Goal: Task Accomplishment & Management: Use online tool/utility

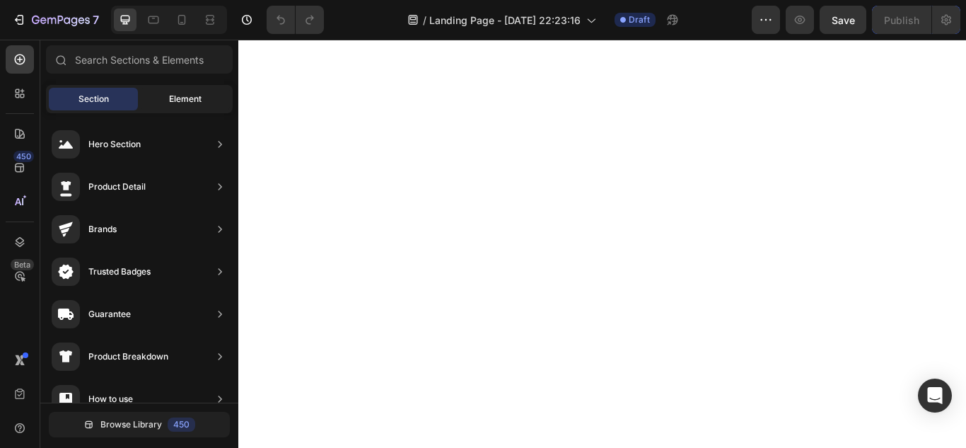
click at [198, 102] on span "Element" at bounding box center [185, 99] width 33 height 13
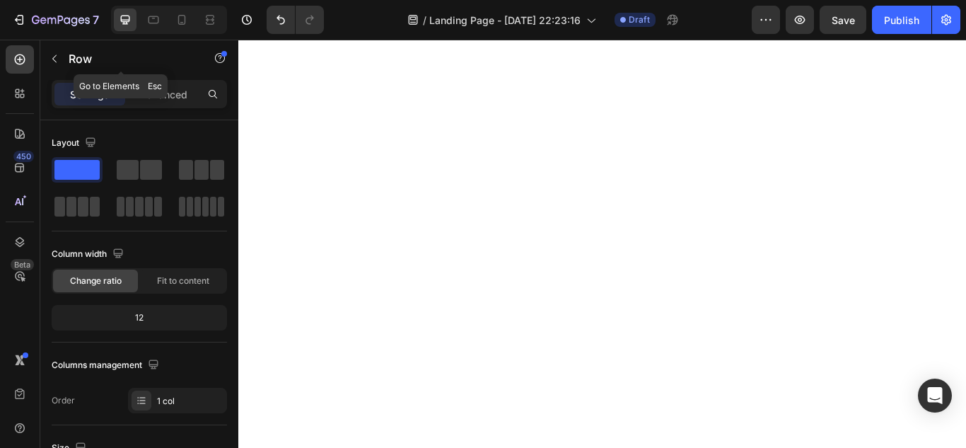
click at [54, 58] on icon "button" at bounding box center [54, 58] width 11 height 11
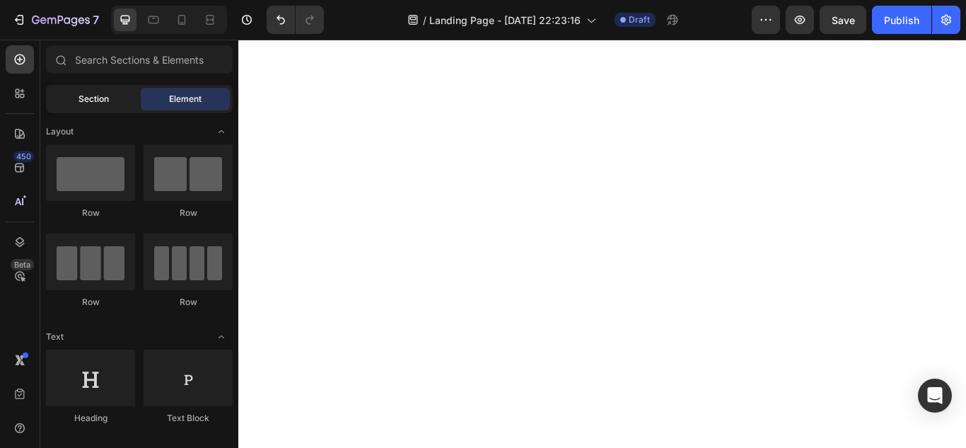
click at [112, 102] on div "Section" at bounding box center [93, 99] width 89 height 23
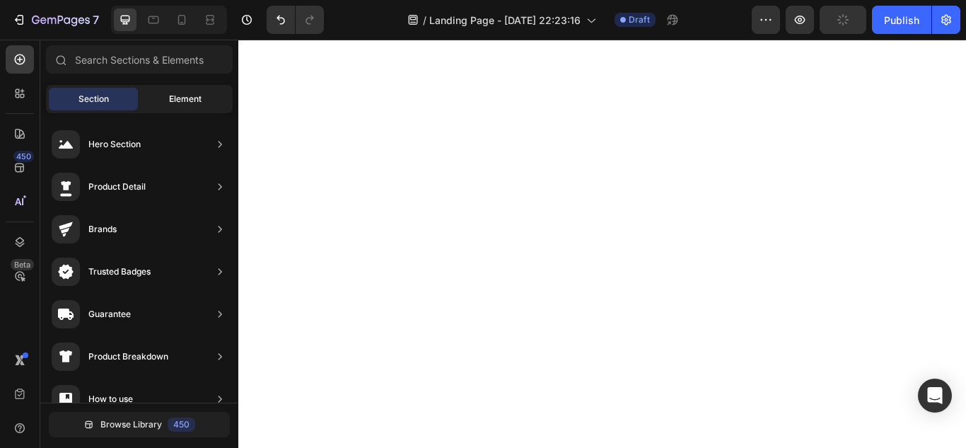
click at [174, 100] on span "Element" at bounding box center [185, 99] width 33 height 13
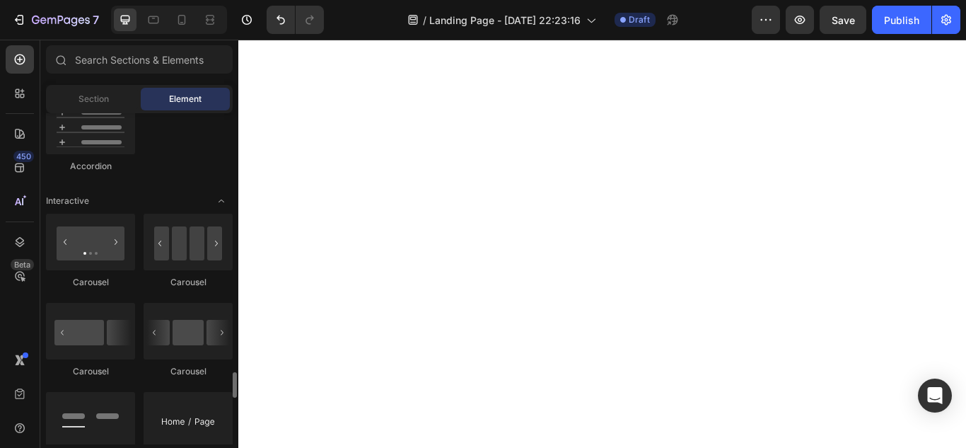
scroll to position [1485, 0]
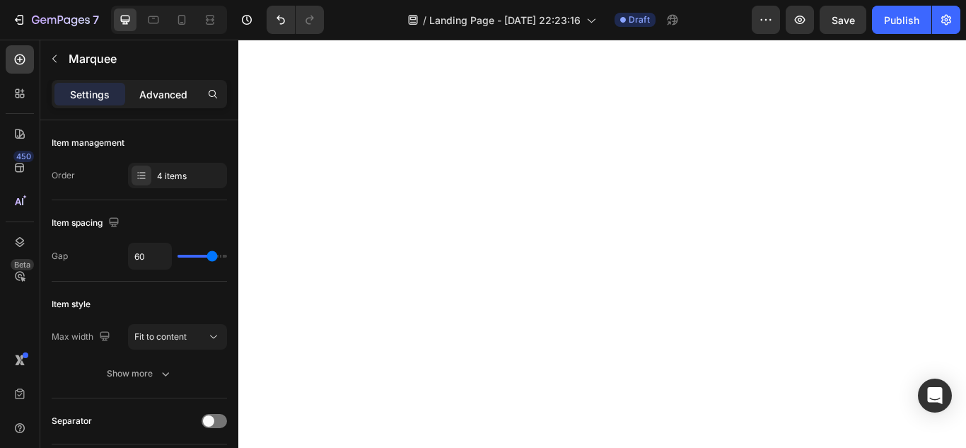
click at [163, 96] on p "Advanced" at bounding box center [163, 94] width 48 height 15
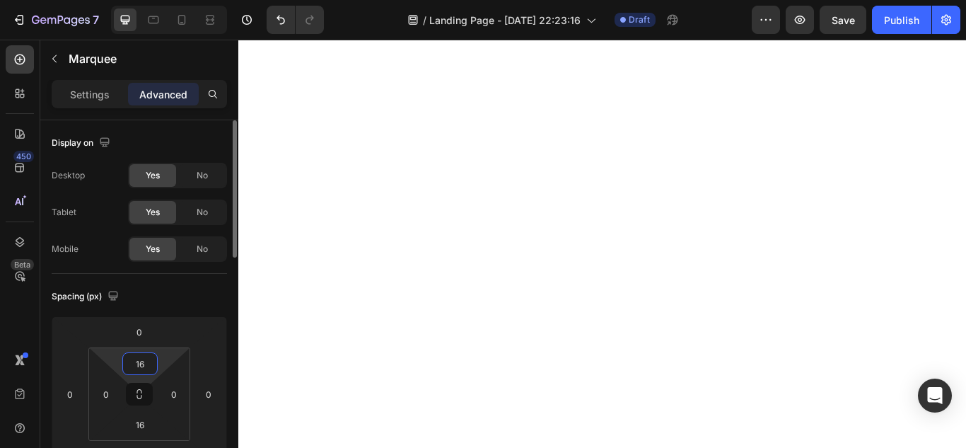
click at [144, 365] on input "16" at bounding box center [140, 363] width 28 height 21
type input "0"
click at [139, 428] on input "16" at bounding box center [140, 424] width 28 height 21
click at [139, 427] on input "16" at bounding box center [140, 424] width 28 height 21
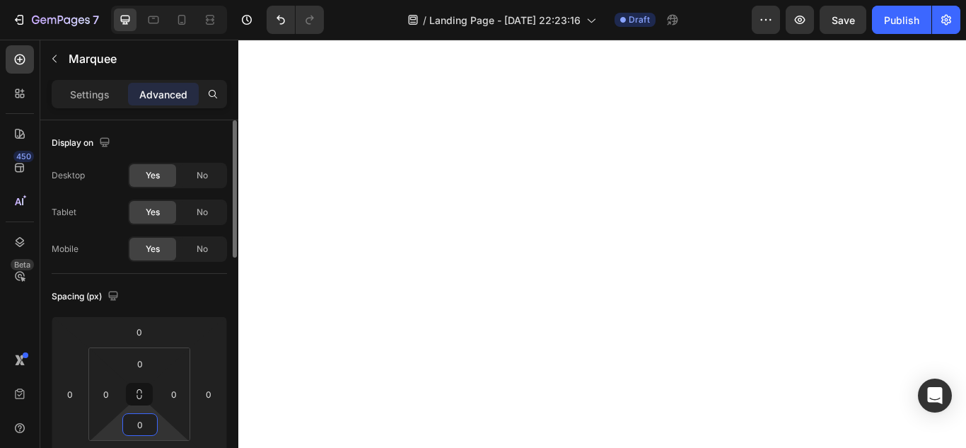
type input "0"
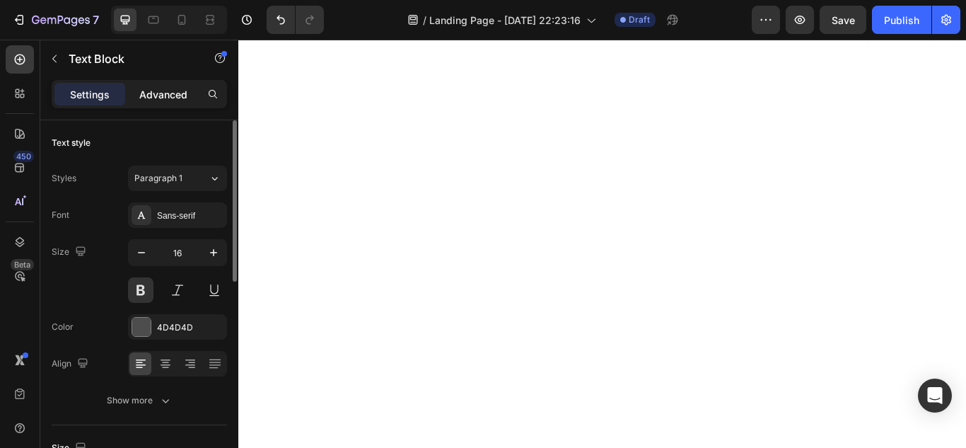
click at [178, 98] on p "Advanced" at bounding box center [163, 94] width 48 height 15
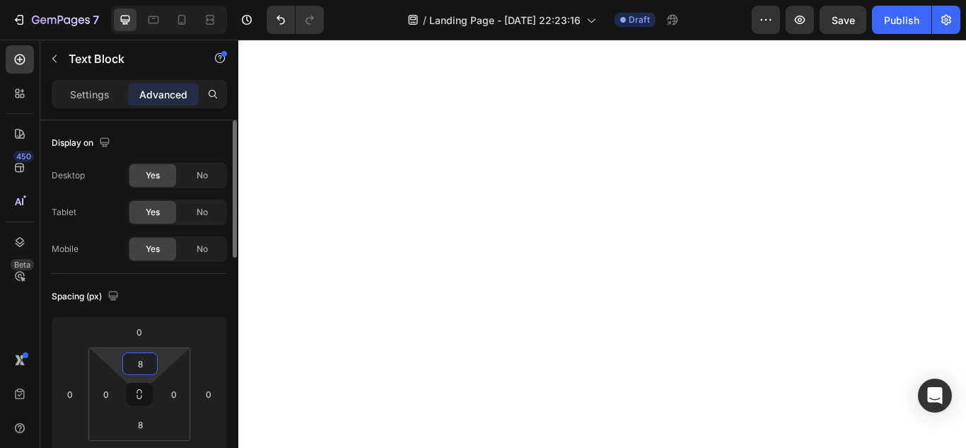
drag, startPoint x: 146, startPoint y: 364, endPoint x: 127, endPoint y: 363, distance: 19.8
click at [127, 363] on input "8" at bounding box center [140, 363] width 28 height 21
type input "0"
click at [141, 430] on input "8" at bounding box center [140, 424] width 28 height 21
type input "0"
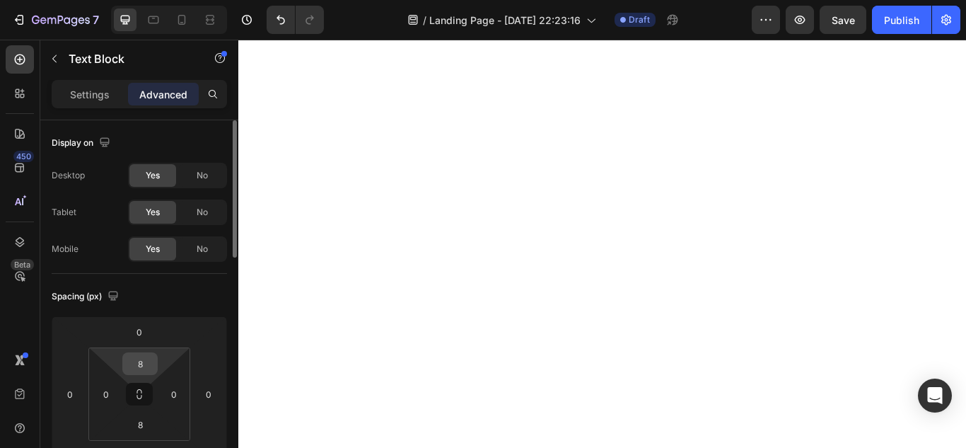
click at [139, 366] on input "8" at bounding box center [140, 363] width 28 height 21
type input "0"
click at [141, 426] on input "8" at bounding box center [140, 424] width 28 height 21
type input "0"
click at [144, 359] on input "8" at bounding box center [140, 363] width 28 height 21
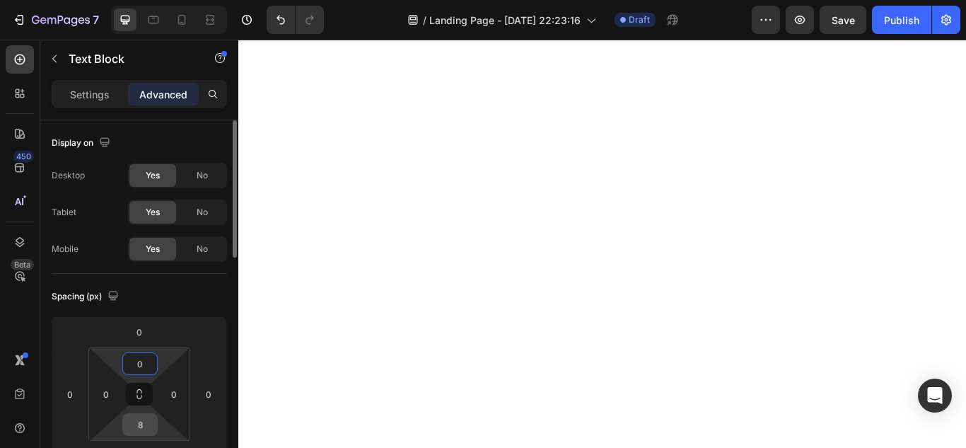
type input "0"
click at [141, 422] on input "8" at bounding box center [140, 424] width 28 height 21
type input "0"
click at [146, 363] on input "8" at bounding box center [140, 363] width 28 height 21
type input "0"
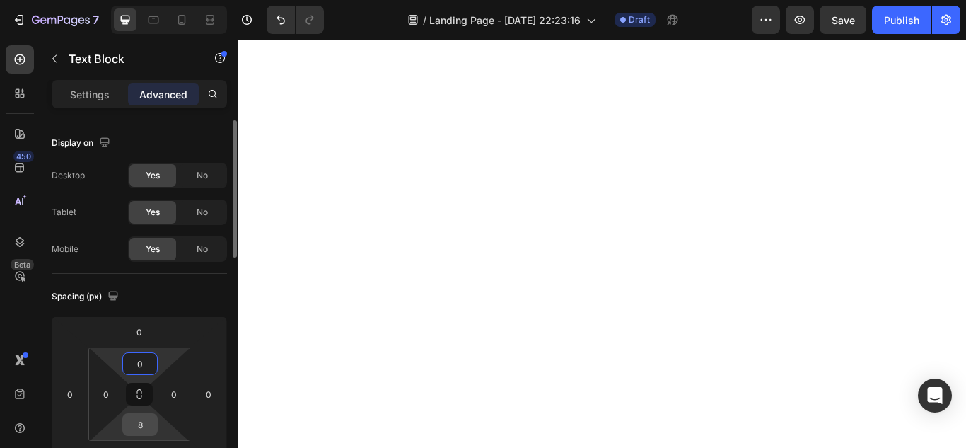
click at [140, 424] on input "8" at bounding box center [140, 424] width 28 height 21
type input "0"
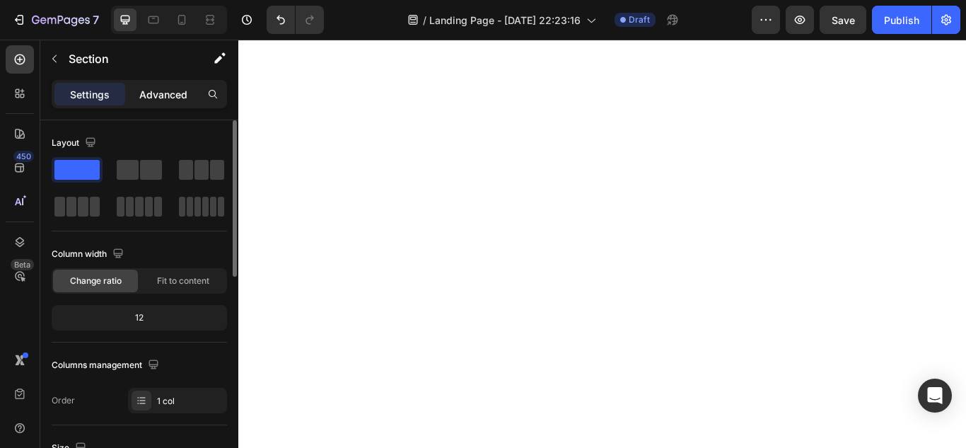
click at [172, 90] on p "Advanced" at bounding box center [163, 94] width 48 height 15
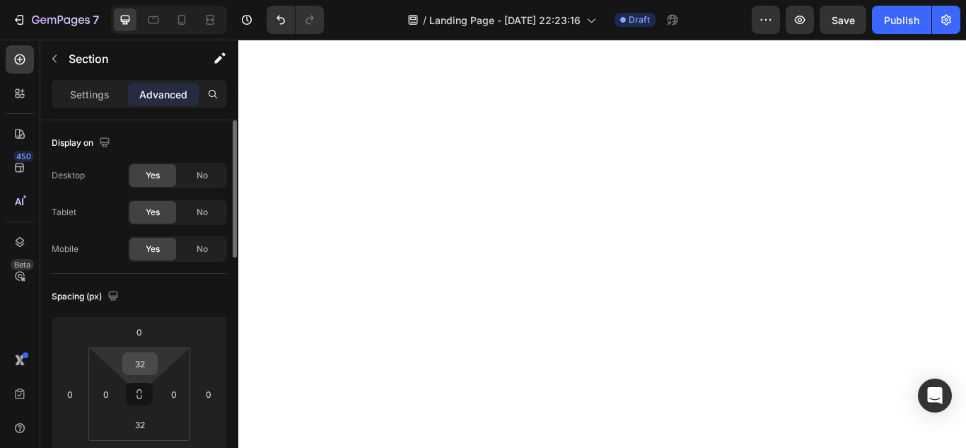
click at [149, 363] on input "32" at bounding box center [140, 363] width 28 height 21
type input "0"
click at [144, 427] on input "32" at bounding box center [140, 424] width 28 height 21
type input "0"
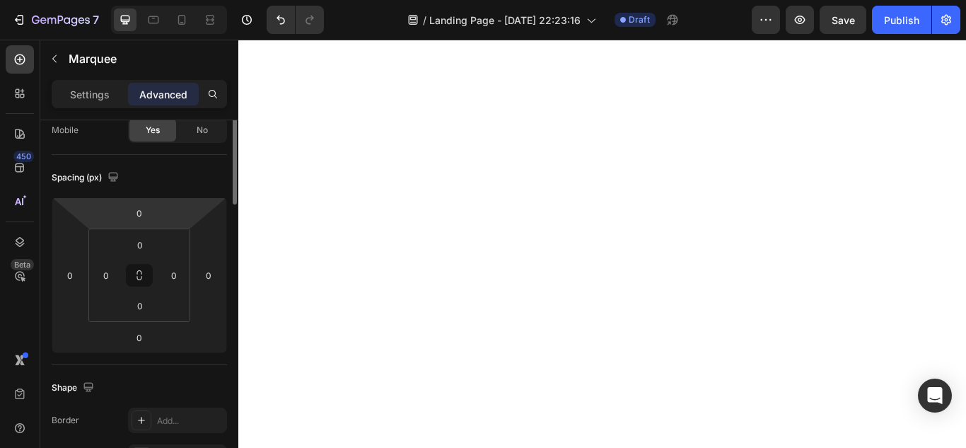
scroll to position [0, 0]
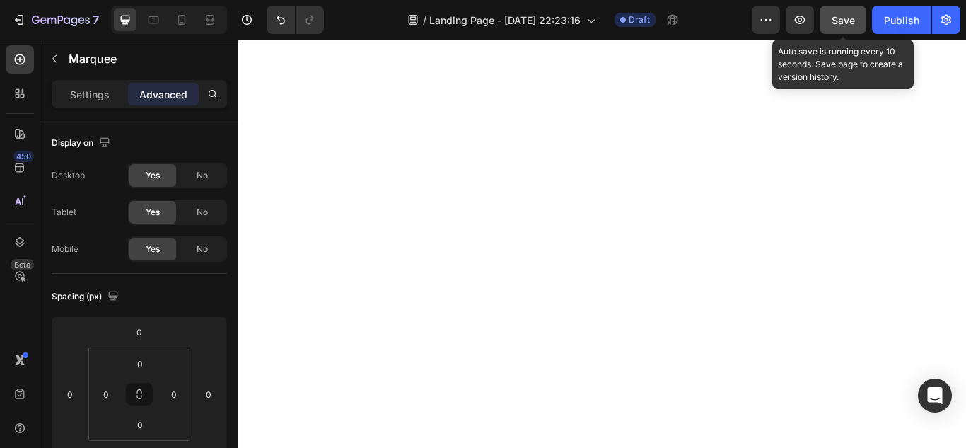
click at [848, 23] on span "Save" at bounding box center [843, 20] width 23 height 12
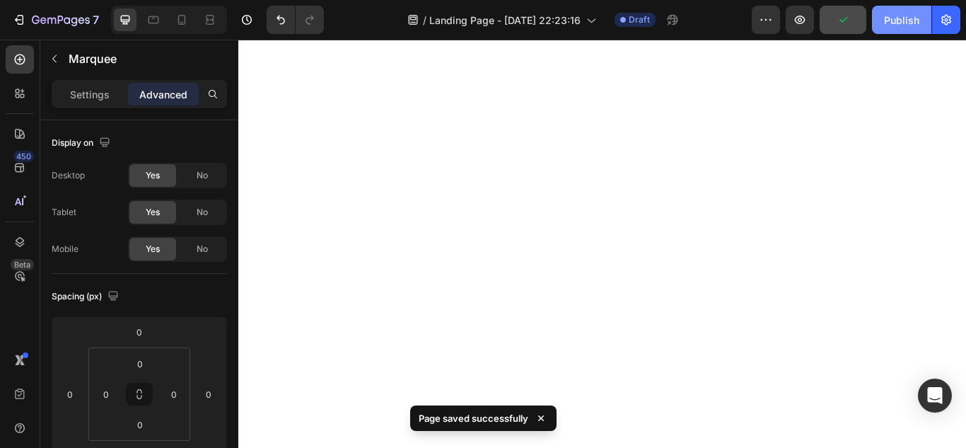
click at [898, 19] on div "Publish" at bounding box center [901, 20] width 35 height 15
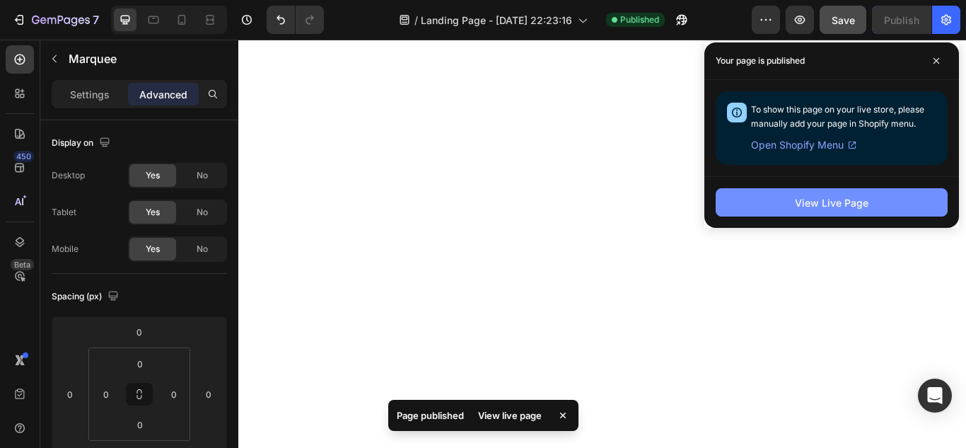
click at [820, 207] on div "View Live Page" at bounding box center [832, 202] width 74 height 15
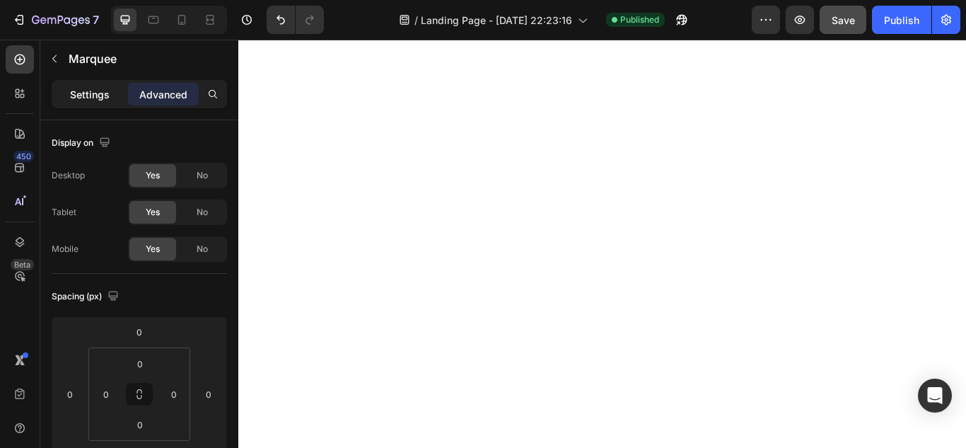
click at [100, 95] on p "Settings" at bounding box center [90, 94] width 40 height 15
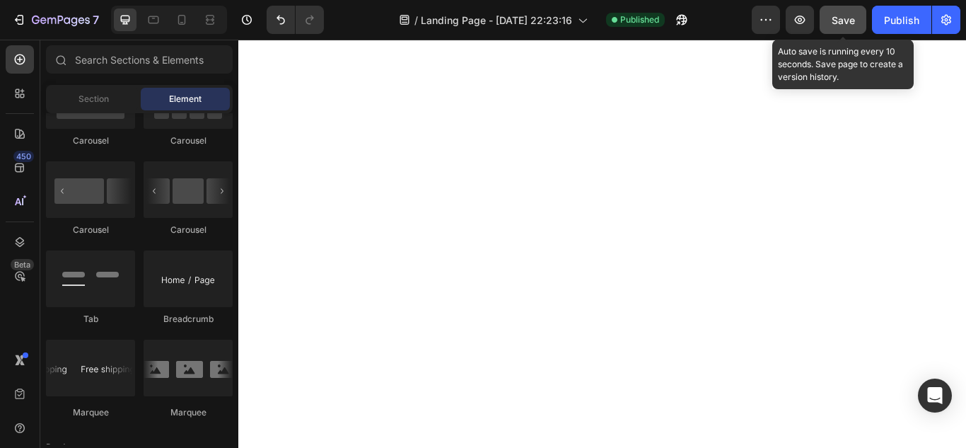
click at [847, 19] on span "Save" at bounding box center [843, 20] width 23 height 12
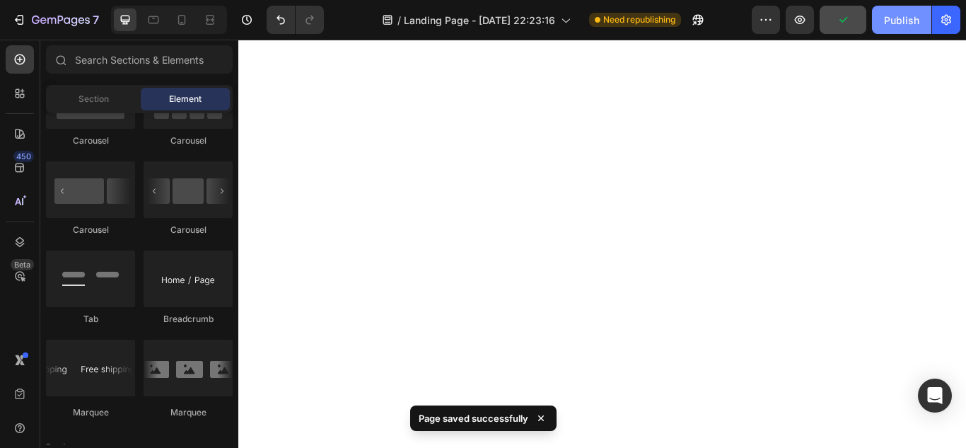
click at [895, 25] on div "Publish" at bounding box center [901, 20] width 35 height 15
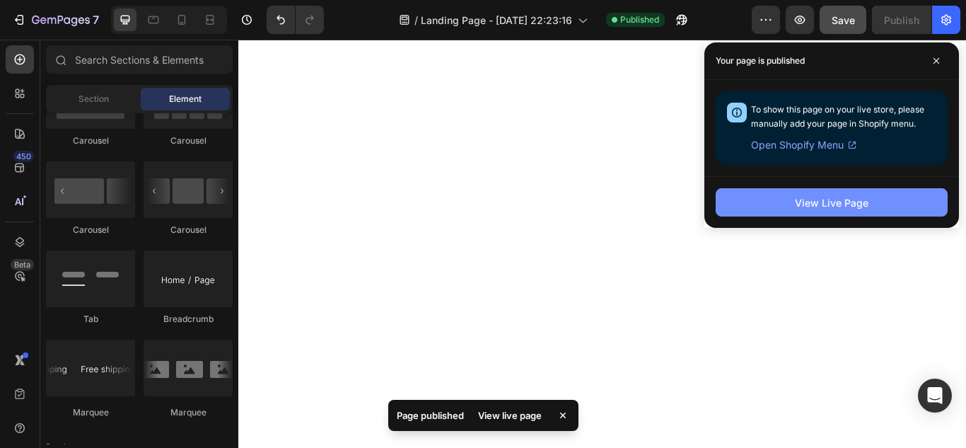
click at [796, 201] on button "View Live Page" at bounding box center [832, 202] width 232 height 28
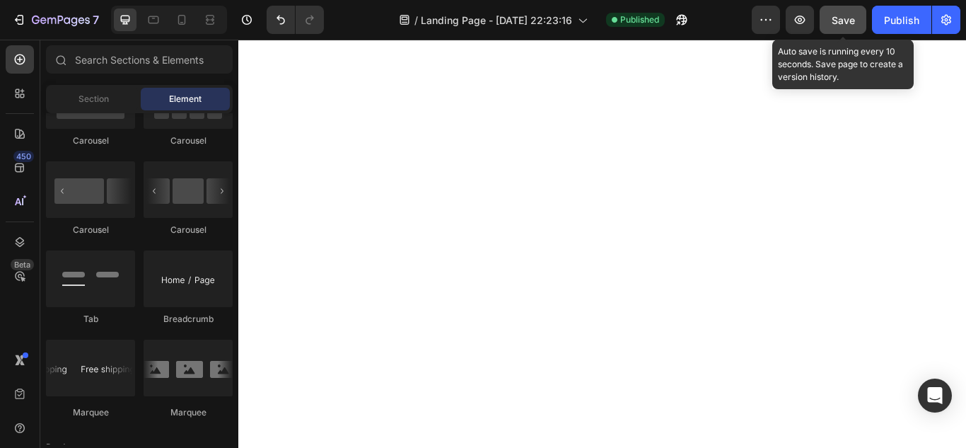
click at [849, 19] on span "Save" at bounding box center [843, 20] width 23 height 12
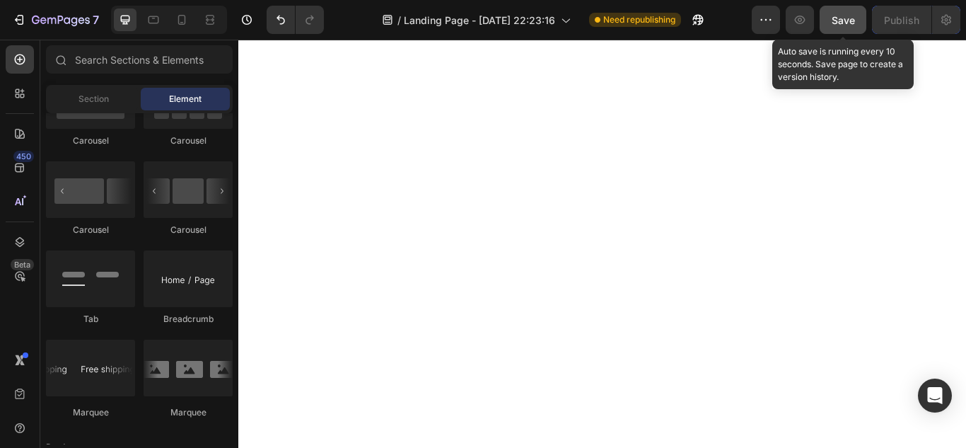
click at [842, 28] on button "Save" at bounding box center [843, 20] width 47 height 28
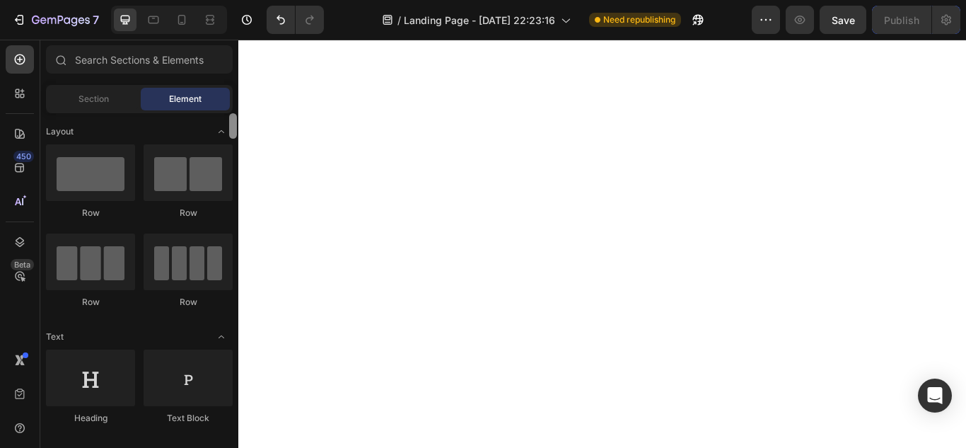
drag, startPoint x: 233, startPoint y: 238, endPoint x: 237, endPoint y: 108, distance: 130.9
click at [237, 108] on div "Sections(18) Elements(83) Section Element Hero Section Product Detail Brands Tr…" at bounding box center [139, 244] width 198 height 399
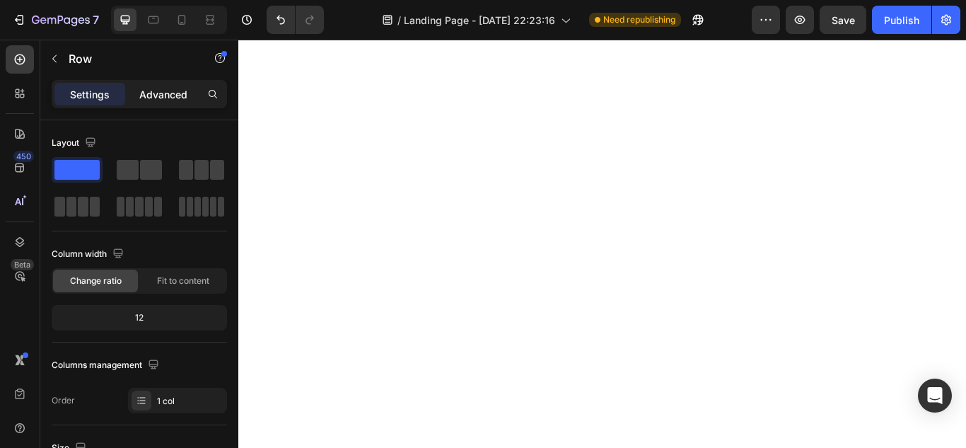
click at [168, 95] on p "Advanced" at bounding box center [163, 94] width 48 height 15
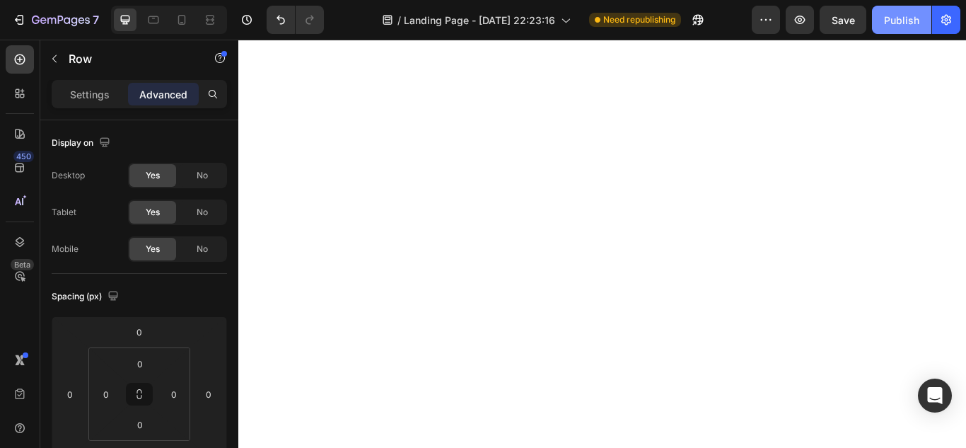
click at [901, 18] on div "Publish" at bounding box center [901, 20] width 35 height 15
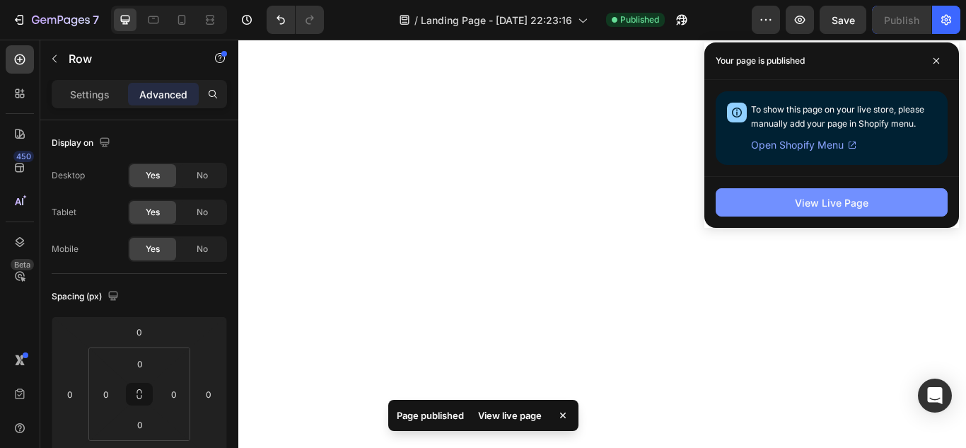
click at [801, 202] on div "View Live Page" at bounding box center [832, 202] width 74 height 15
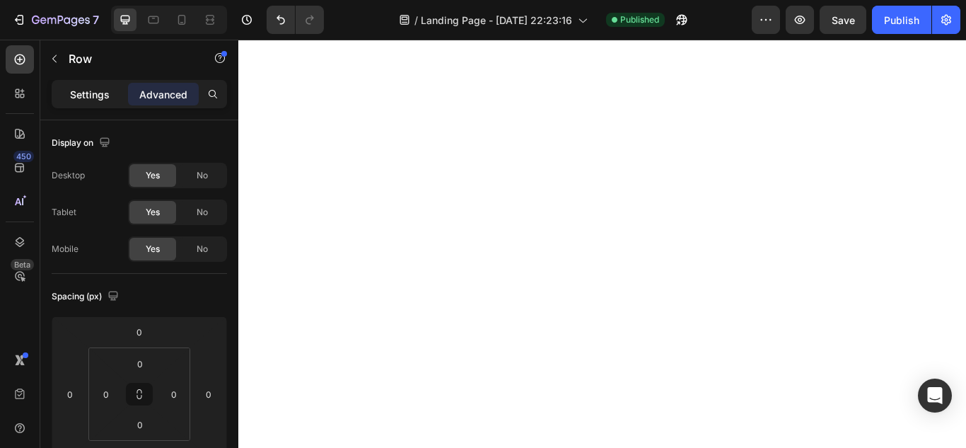
click at [102, 98] on p "Settings" at bounding box center [90, 94] width 40 height 15
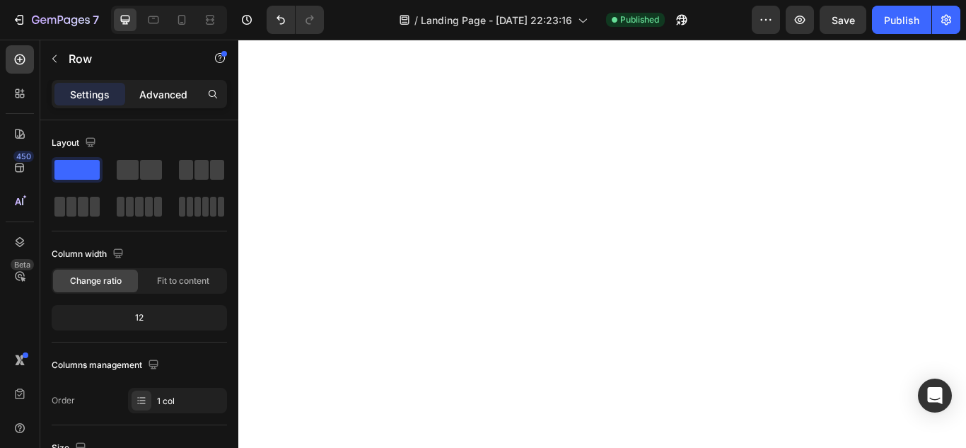
drag, startPoint x: 153, startPoint y: 99, endPoint x: 178, endPoint y: 105, distance: 26.1
click at [153, 99] on p "Advanced" at bounding box center [163, 94] width 48 height 15
click at [174, 99] on p "Advanced" at bounding box center [163, 94] width 48 height 15
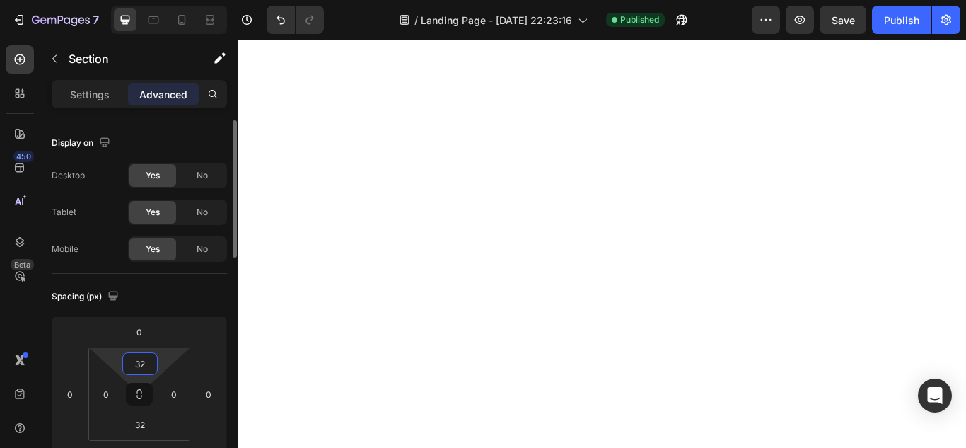
drag, startPoint x: 146, startPoint y: 361, endPoint x: 124, endPoint y: 359, distance: 22.1
click at [124, 359] on div "32" at bounding box center [139, 363] width 35 height 23
click at [146, 363] on input "32" at bounding box center [140, 363] width 28 height 21
type input "3"
type input "0"
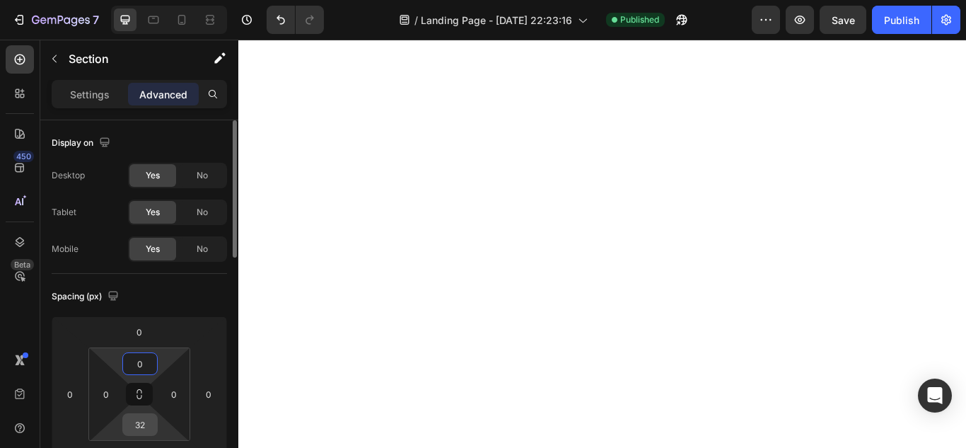
click at [142, 427] on input "32" at bounding box center [140, 424] width 28 height 21
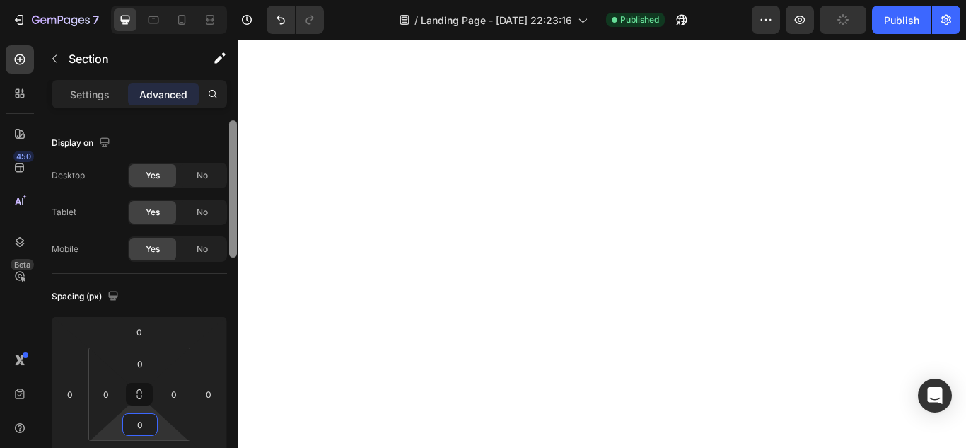
type input "0"
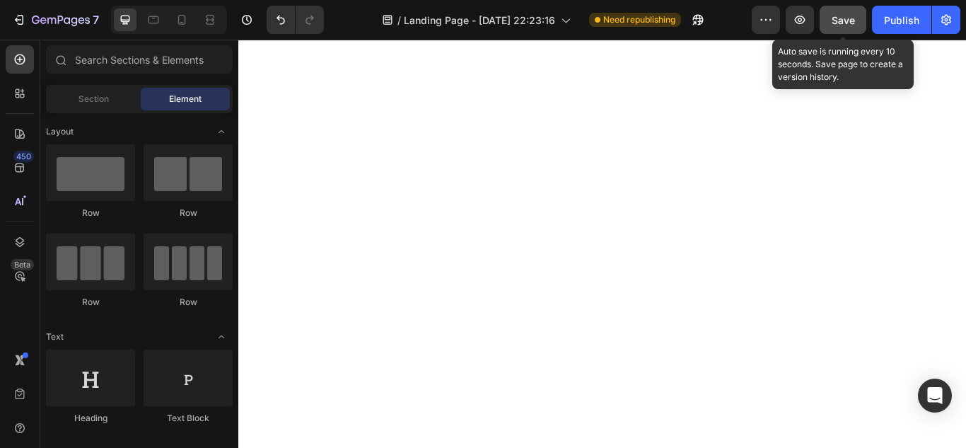
click at [853, 19] on span "Save" at bounding box center [843, 20] width 23 height 12
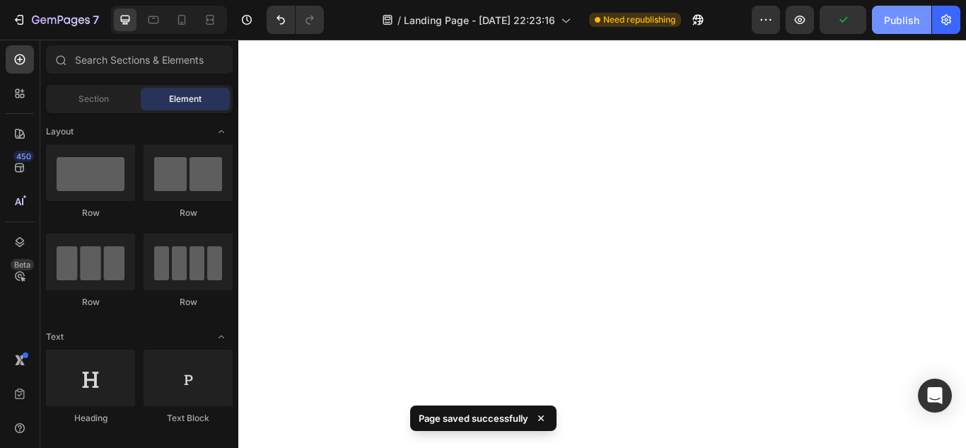
click at [896, 20] on div "Publish" at bounding box center [901, 20] width 35 height 15
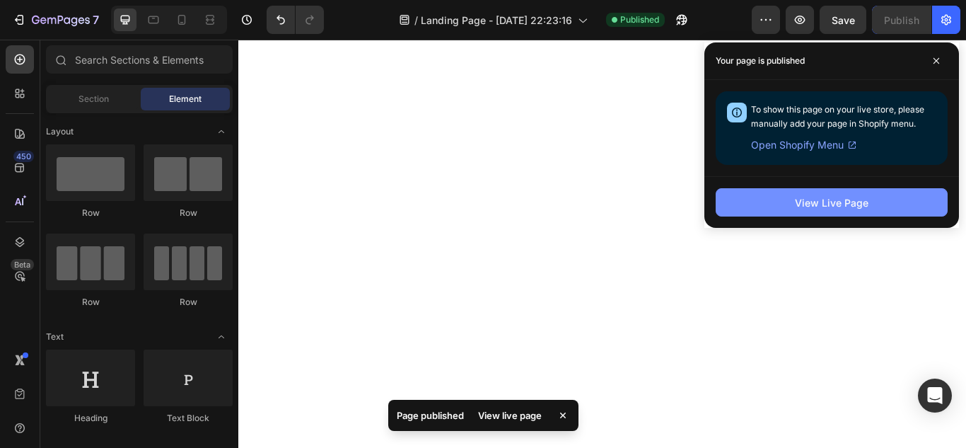
click at [832, 204] on div "View Live Page" at bounding box center [832, 202] width 74 height 15
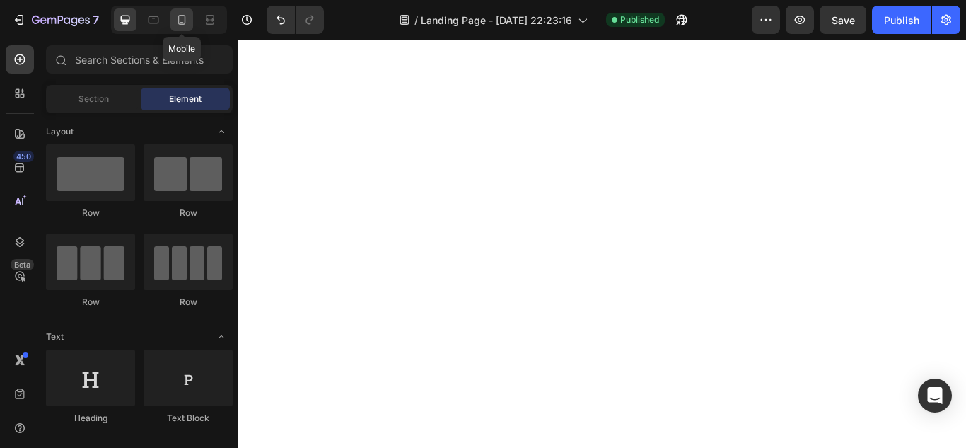
click at [178, 22] on icon at bounding box center [182, 20] width 8 height 10
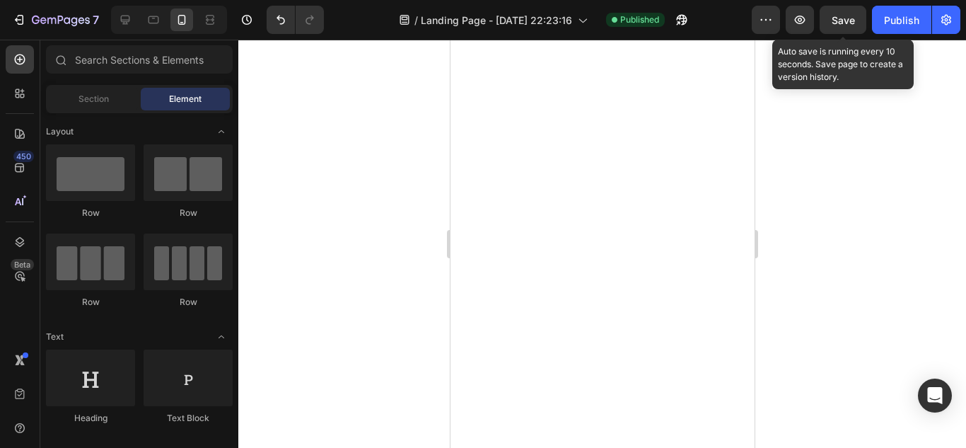
click at [852, 17] on span "Save" at bounding box center [843, 20] width 23 height 12
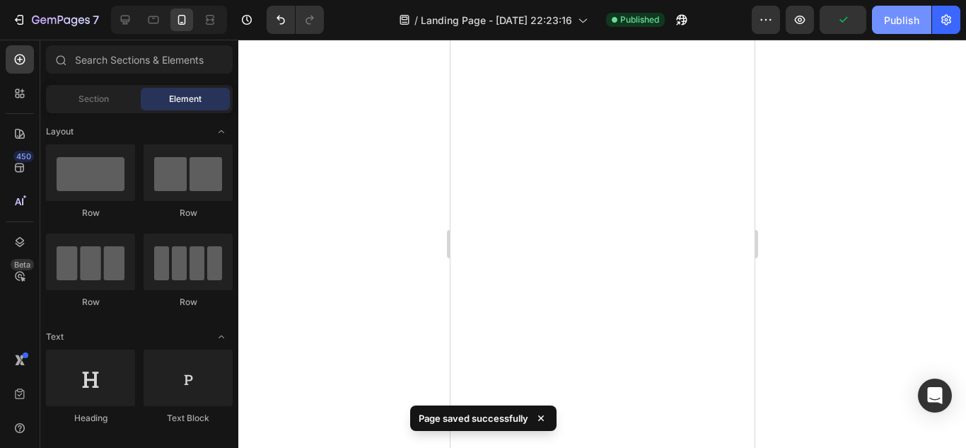
click at [895, 23] on div "Publish" at bounding box center [901, 20] width 35 height 15
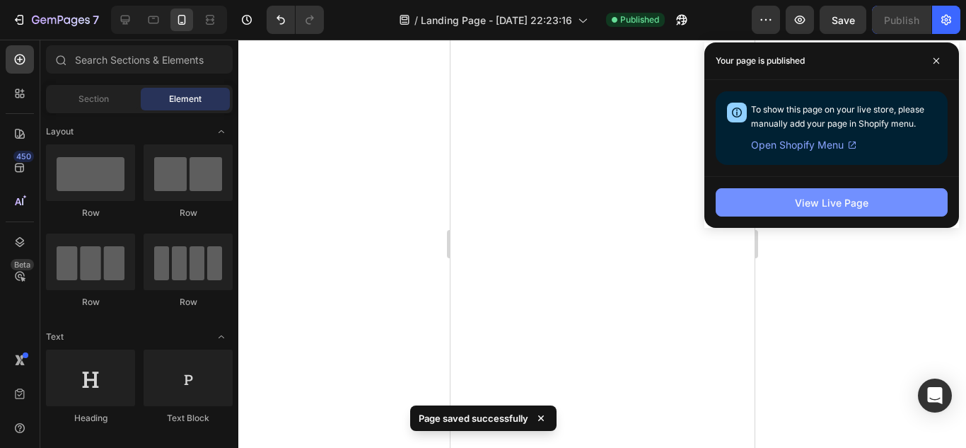
click at [762, 201] on button "View Live Page" at bounding box center [832, 202] width 232 height 28
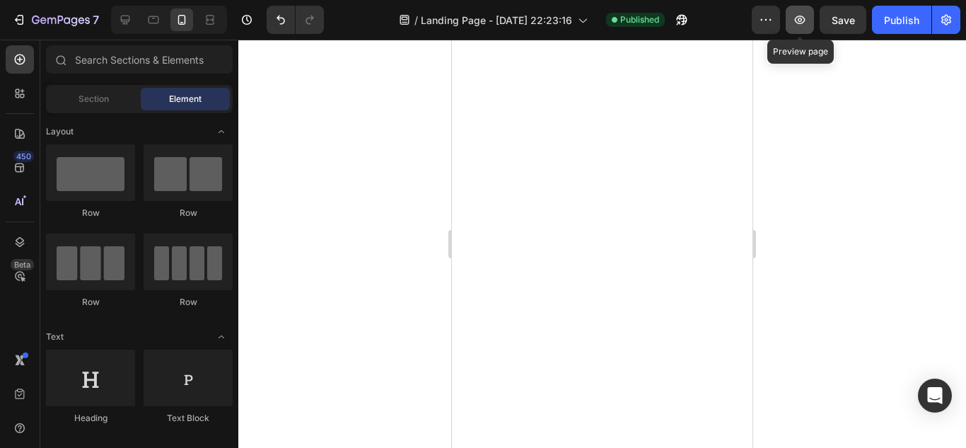
click at [803, 17] on icon "button" at bounding box center [800, 20] width 11 height 8
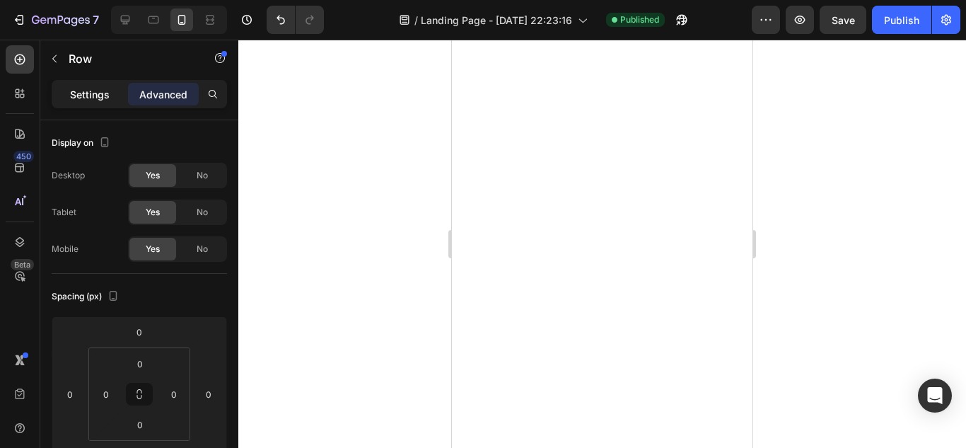
click at [79, 96] on p "Settings" at bounding box center [90, 94] width 40 height 15
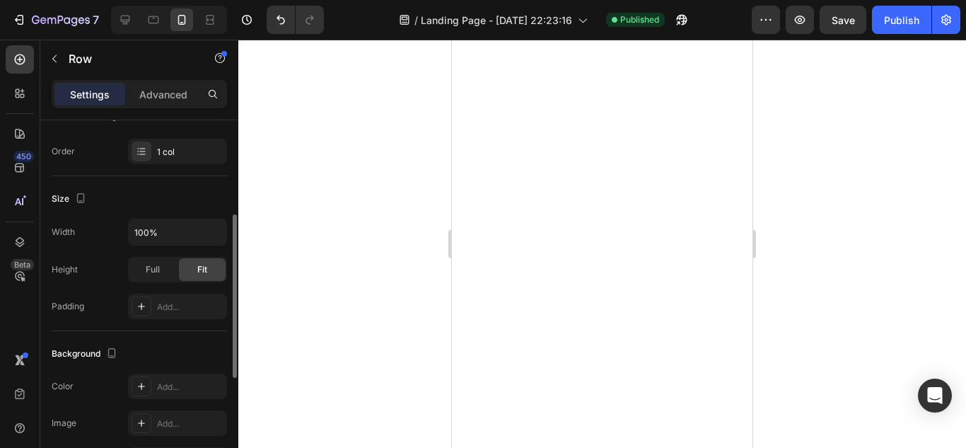
scroll to position [283, 0]
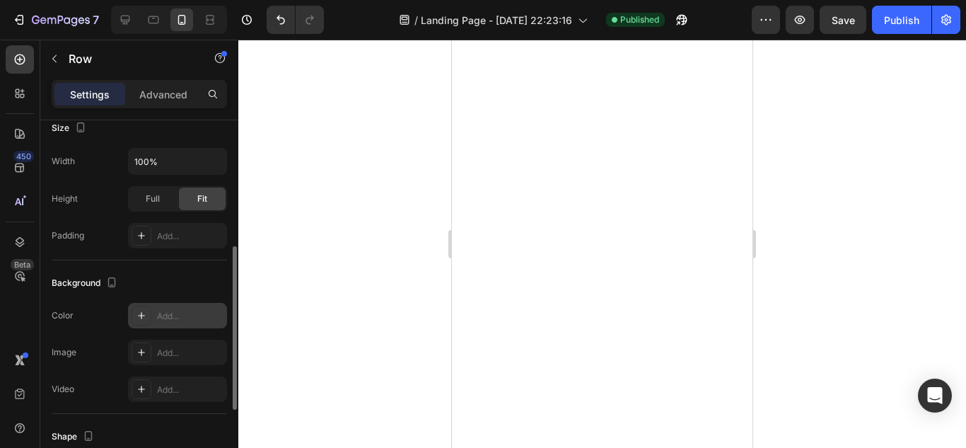
click at [143, 315] on icon at bounding box center [141, 315] width 11 height 11
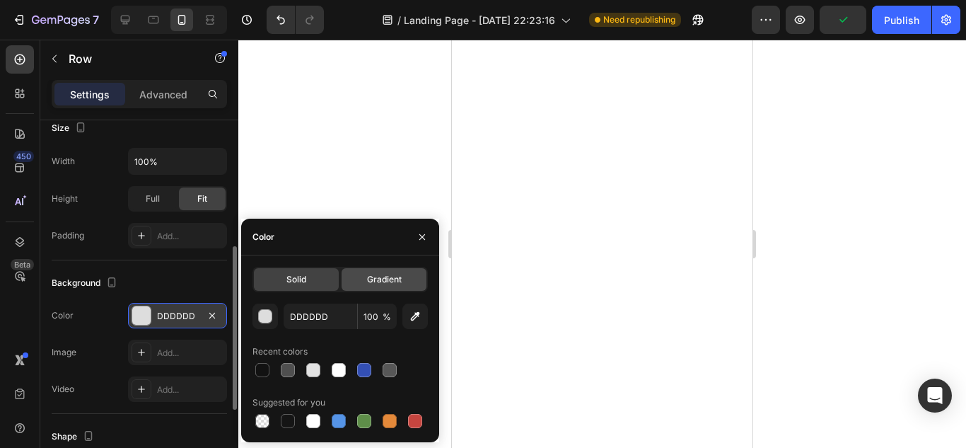
click at [395, 283] on span "Gradient" at bounding box center [384, 279] width 35 height 13
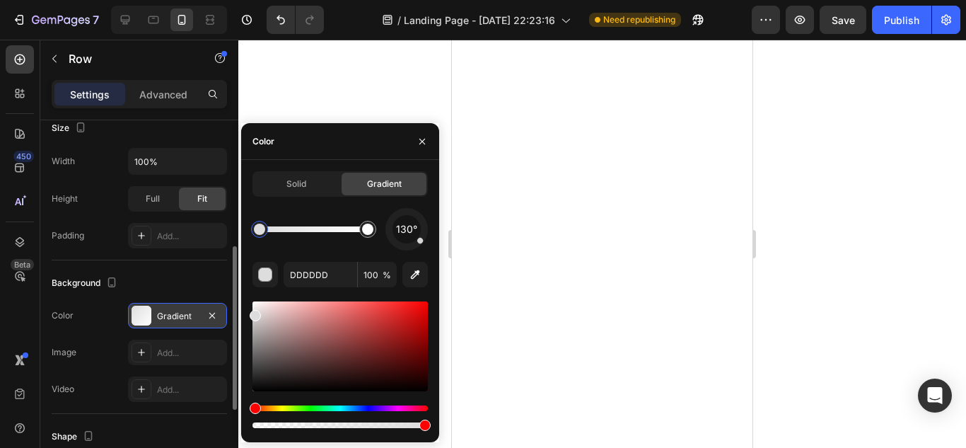
click at [383, 407] on div "Hue" at bounding box center [340, 408] width 175 height 6
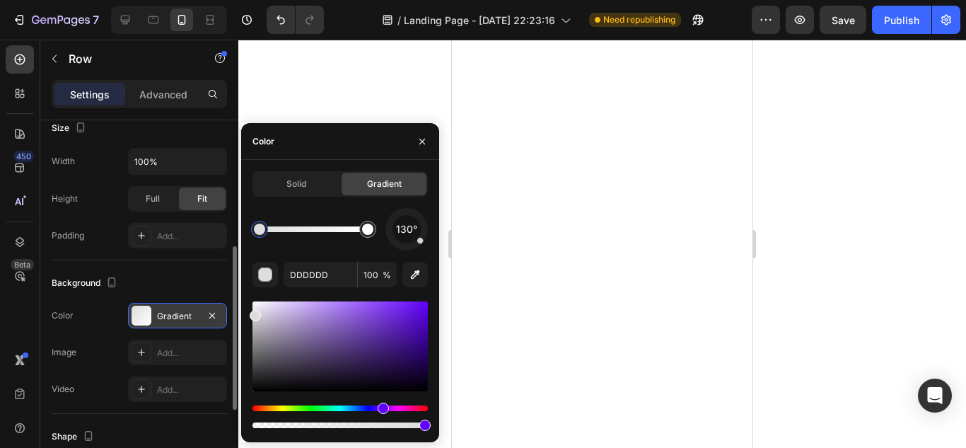
click at [381, 407] on div "Hue" at bounding box center [340, 408] width 175 height 6
click at [349, 330] on div at bounding box center [340, 346] width 175 height 90
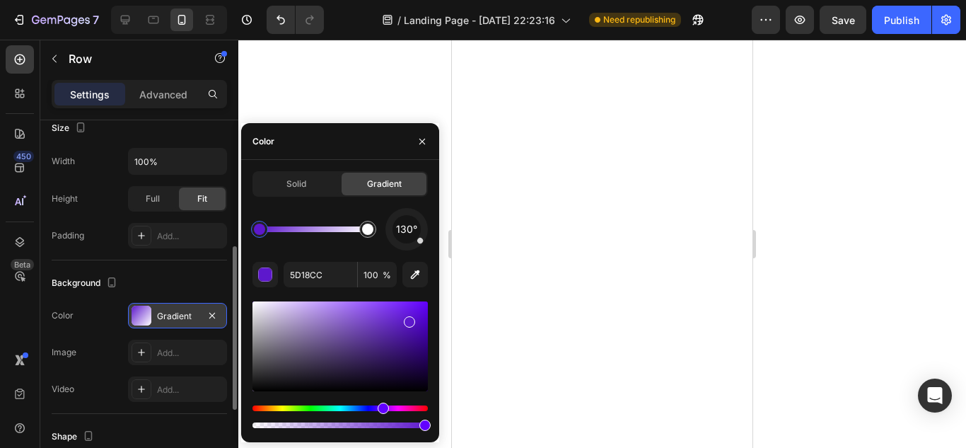
drag, startPoint x: 352, startPoint y: 337, endPoint x: 412, endPoint y: 315, distance: 64.4
click at [407, 320] on div at bounding box center [407, 322] width 11 height 11
drag, startPoint x: 369, startPoint y: 233, endPoint x: 320, endPoint y: 236, distance: 48.2
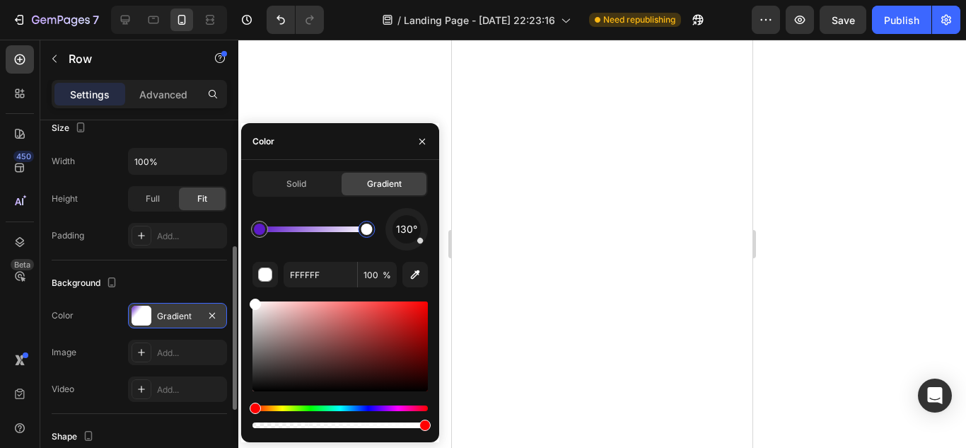
drag, startPoint x: 300, startPoint y: 236, endPoint x: 367, endPoint y: 239, distance: 67.3
click at [367, 239] on div at bounding box center [366, 228] width 25 height 25
type input "5D1AC9"
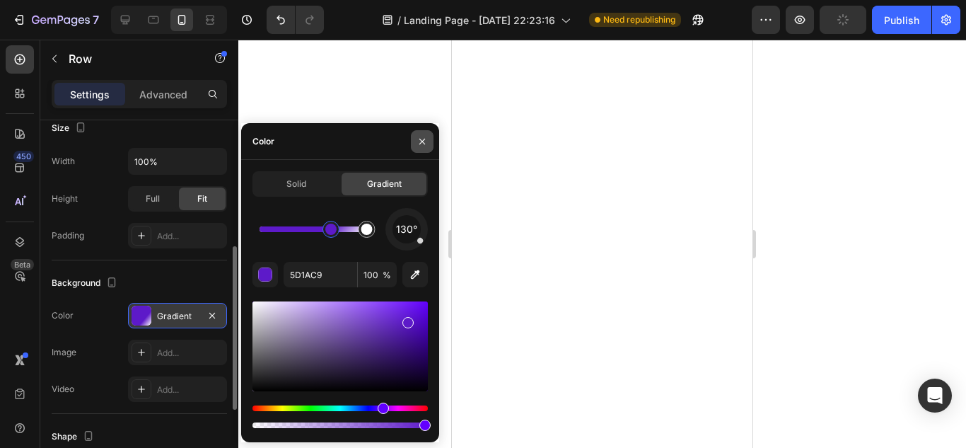
click at [424, 143] on icon "button" at bounding box center [422, 141] width 6 height 6
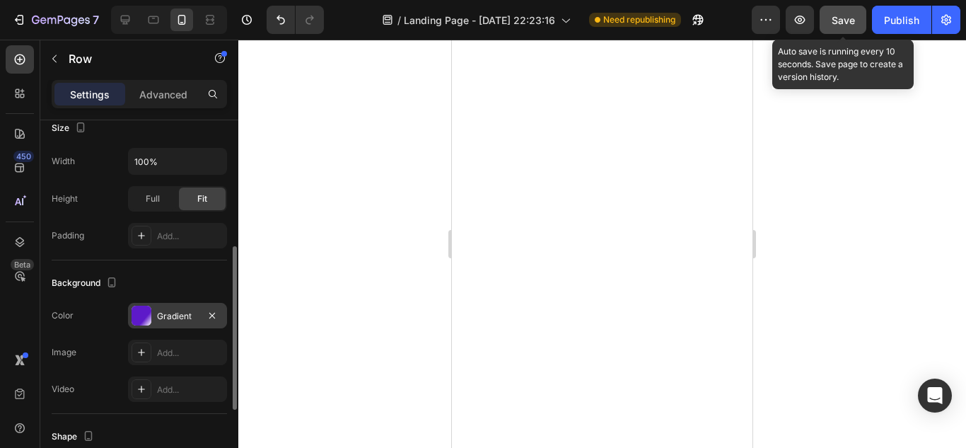
click at [854, 18] on span "Save" at bounding box center [843, 20] width 23 height 12
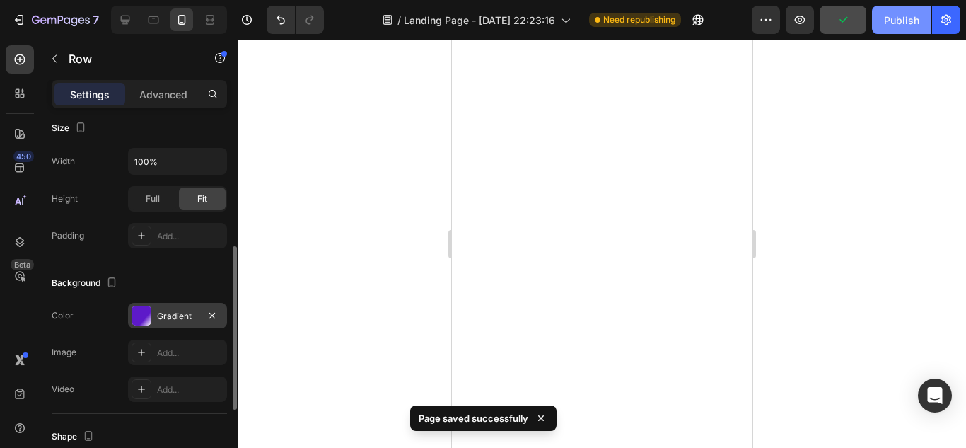
click at [905, 22] on div "Publish" at bounding box center [901, 20] width 35 height 15
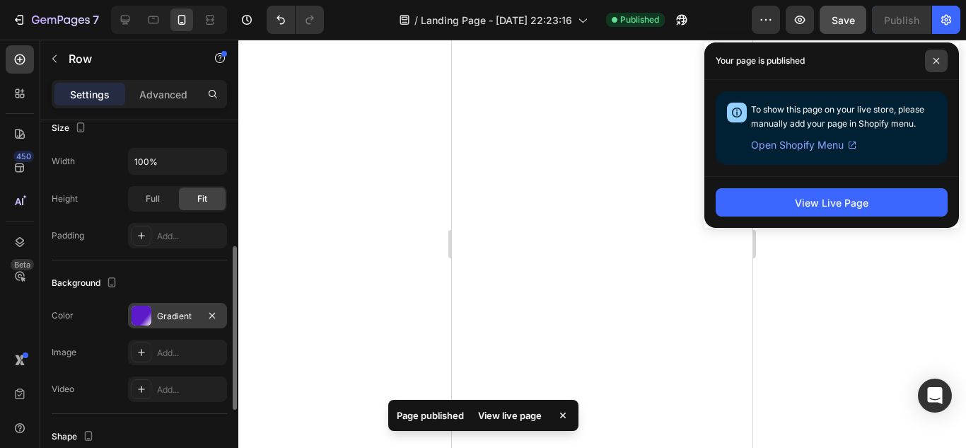
click at [935, 57] on span at bounding box center [936, 61] width 23 height 23
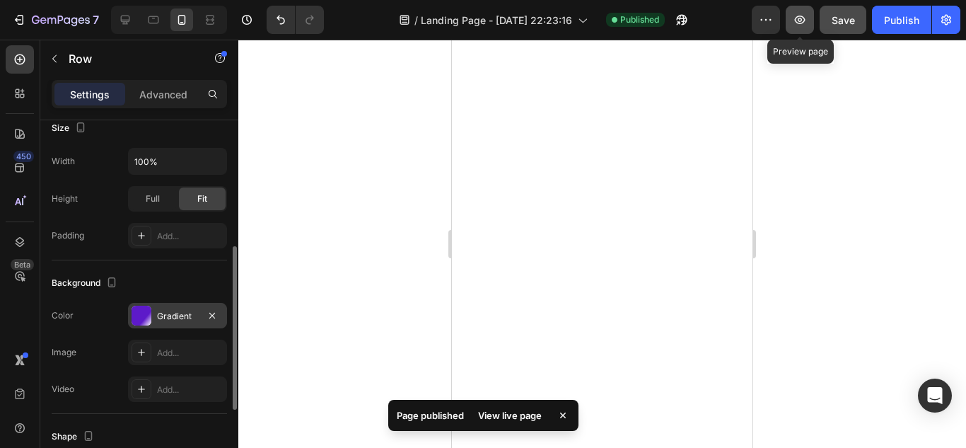
click at [801, 16] on icon "button" at bounding box center [800, 20] width 14 height 14
